Goal: Task Accomplishment & Management: Complete application form

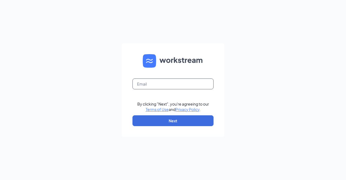
click at [157, 81] on input "text" at bounding box center [172, 83] width 81 height 11
type input "[EMAIL_ADDRESS][DOMAIN_NAME]"
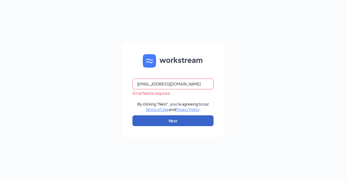
click at [163, 120] on button "Next" at bounding box center [172, 120] width 81 height 11
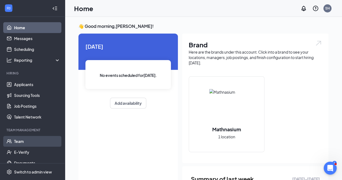
click at [16, 140] on link "Team" at bounding box center [37, 141] width 46 height 11
